Goal: Task Accomplishment & Management: Use online tool/utility

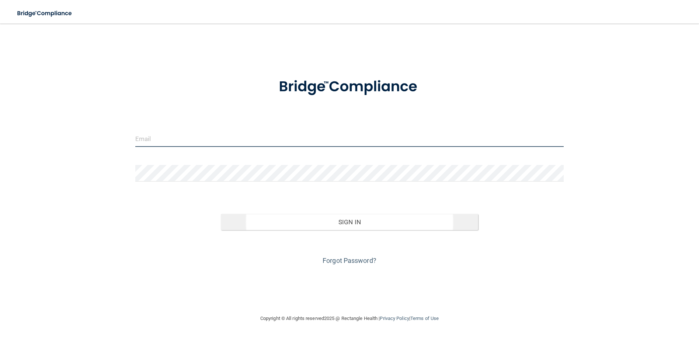
type input "[EMAIL_ADDRESS][DOMAIN_NAME]"
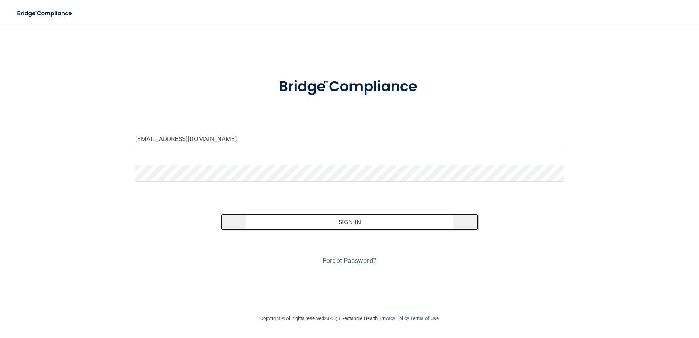
click at [314, 226] on button "Sign In" at bounding box center [349, 222] width 257 height 16
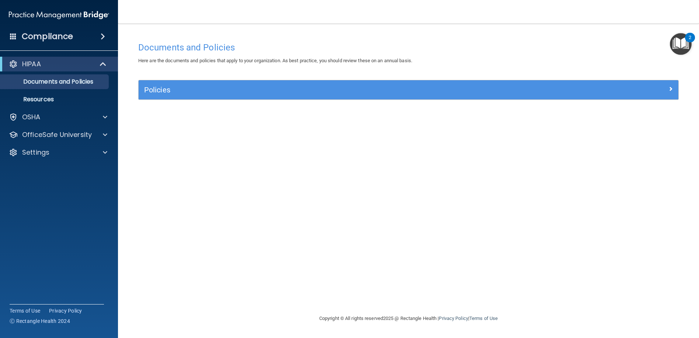
click at [687, 46] on img "Open Resource Center, 2 new notifications" at bounding box center [681, 44] width 22 height 22
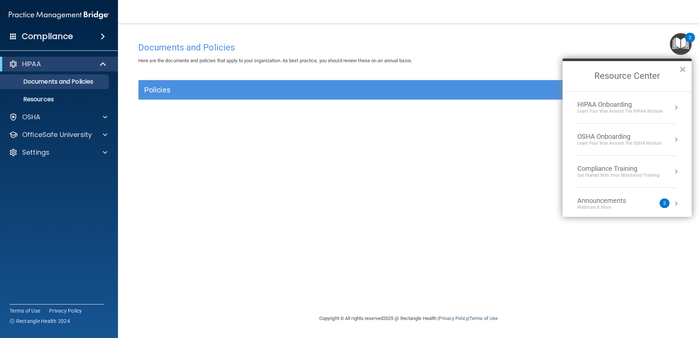
click at [669, 208] on div "Announcements Webinars & More 2" at bounding box center [627, 204] width 100 height 14
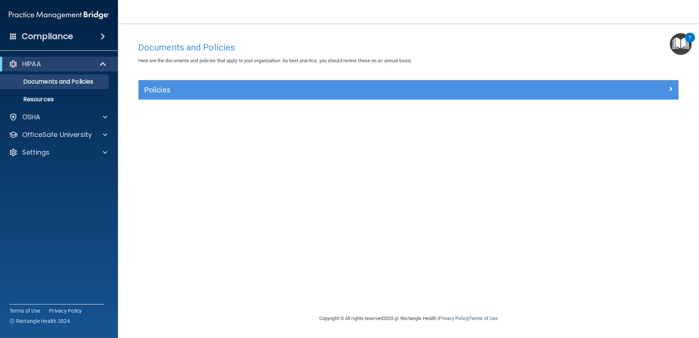
click at [56, 37] on h4 "Compliance" at bounding box center [47, 36] width 51 height 10
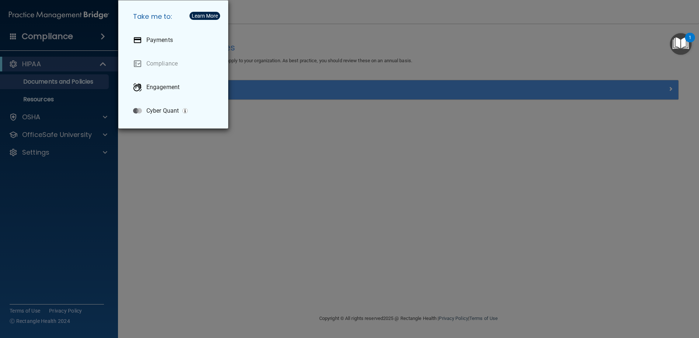
click at [216, 154] on div "Take me to: Payments Compliance Engagement Cyber Quant" at bounding box center [349, 169] width 699 height 338
